Goal: Transaction & Acquisition: Purchase product/service

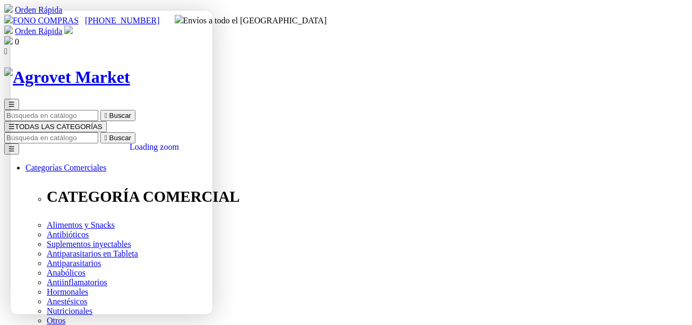
drag, startPoint x: 354, startPoint y: 139, endPoint x: 464, endPoint y: 142, distance: 109.5
copy h1 "Longevia® Gel Oral"
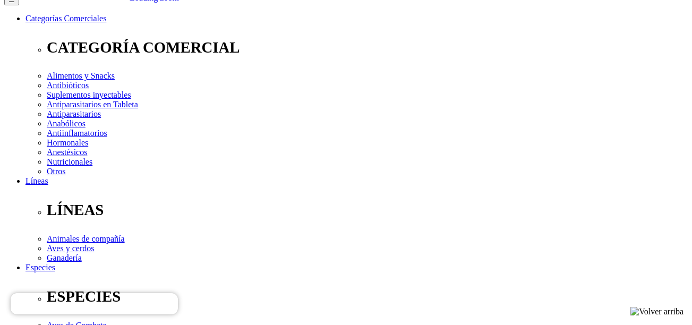
scroll to position [133, 0]
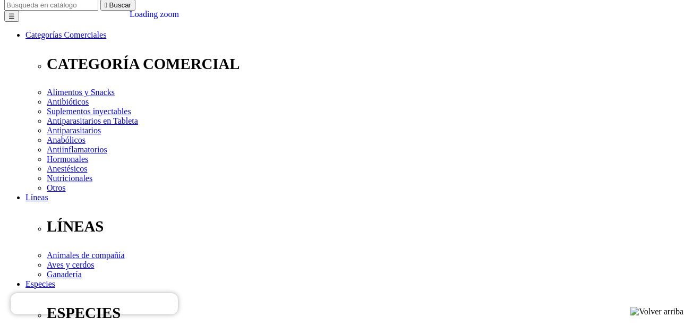
select select "101"
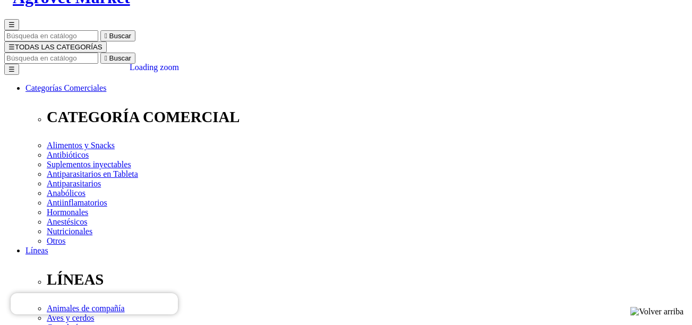
select select "101"
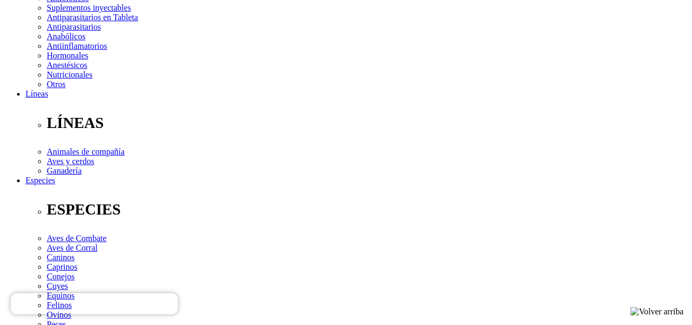
scroll to position [239, 0]
